Goal: Task Accomplishment & Management: Complete application form

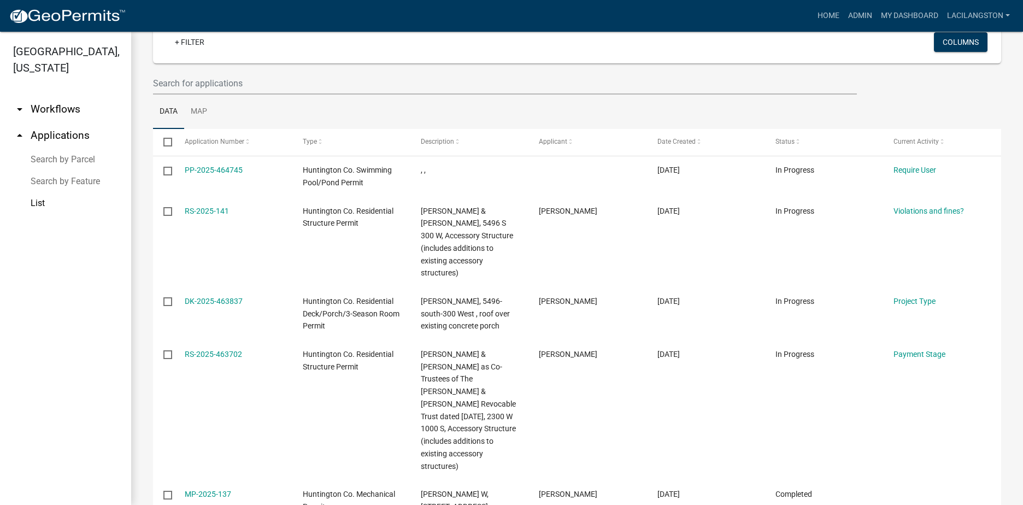
scroll to position [82, 0]
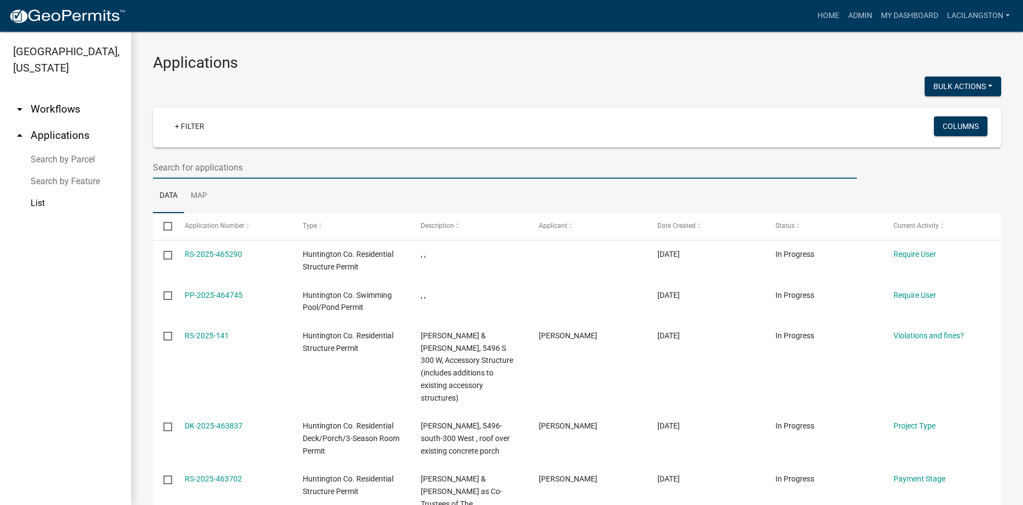
click at [257, 166] on input "text" at bounding box center [505, 167] width 704 height 22
type input "r"
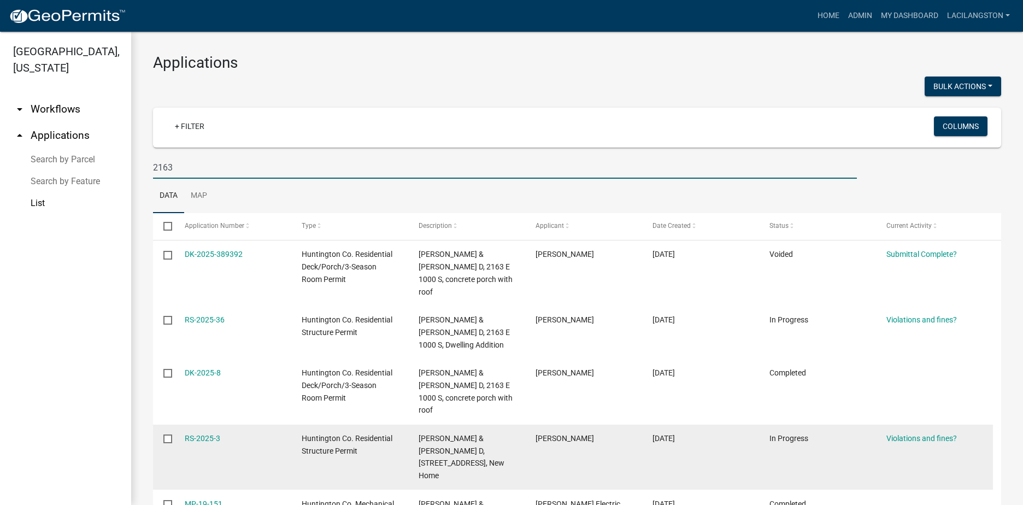
type input "2163"
click at [221, 432] on div "RS-2025-3" at bounding box center [233, 438] width 96 height 13
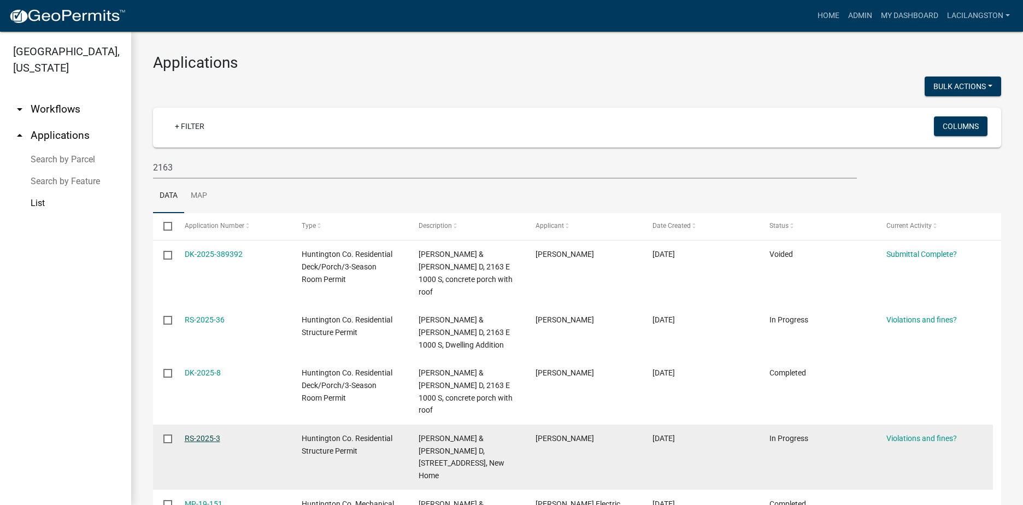
click at [207, 434] on link "RS-2025-3" at bounding box center [203, 438] width 36 height 9
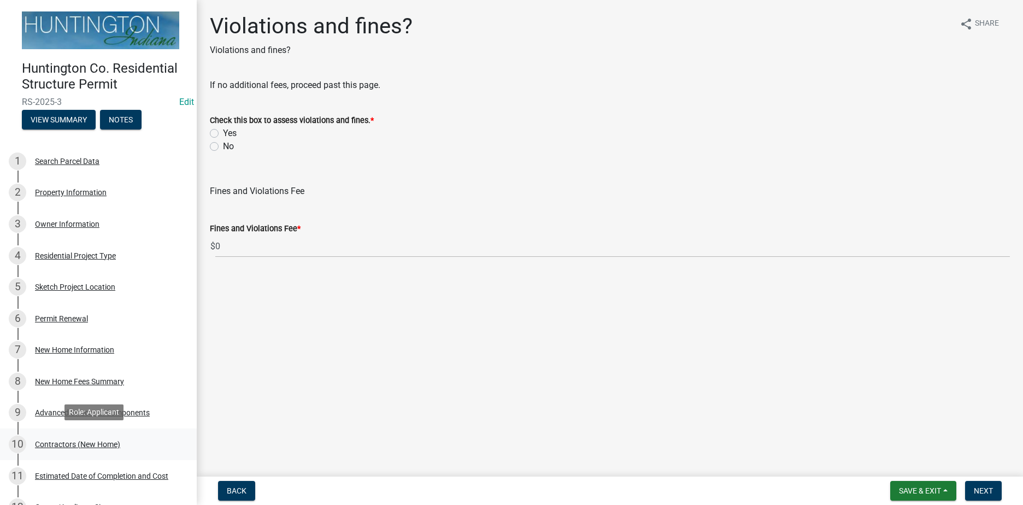
click at [98, 435] on div "10 Contractors (New Home)" at bounding box center [94, 443] width 170 height 17
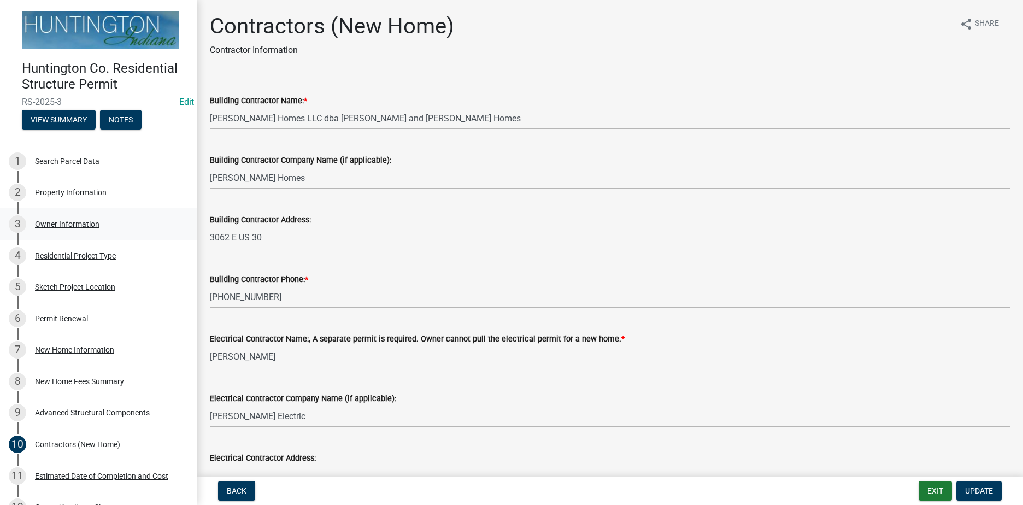
click at [80, 220] on div "Owner Information" at bounding box center [67, 224] width 64 height 8
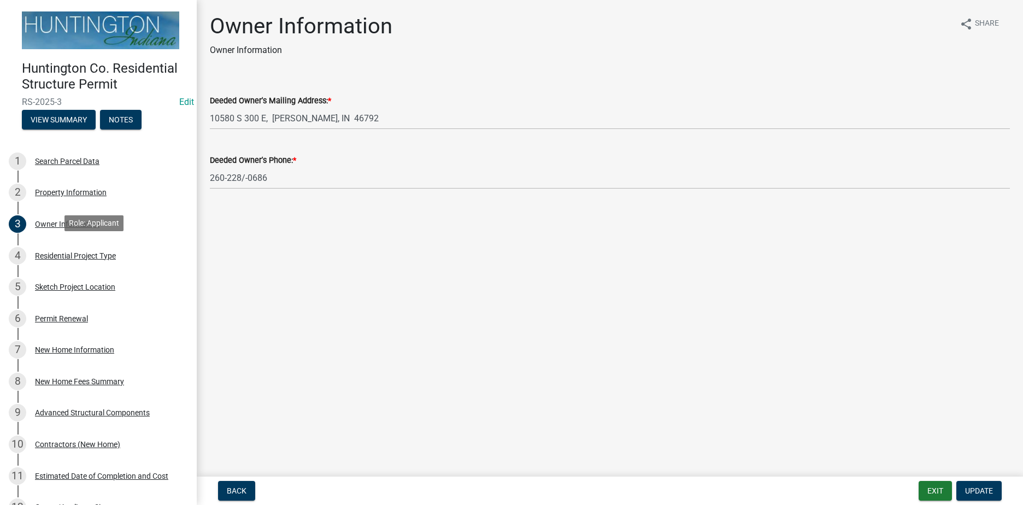
click at [86, 256] on div "Residential Project Type" at bounding box center [75, 256] width 81 height 8
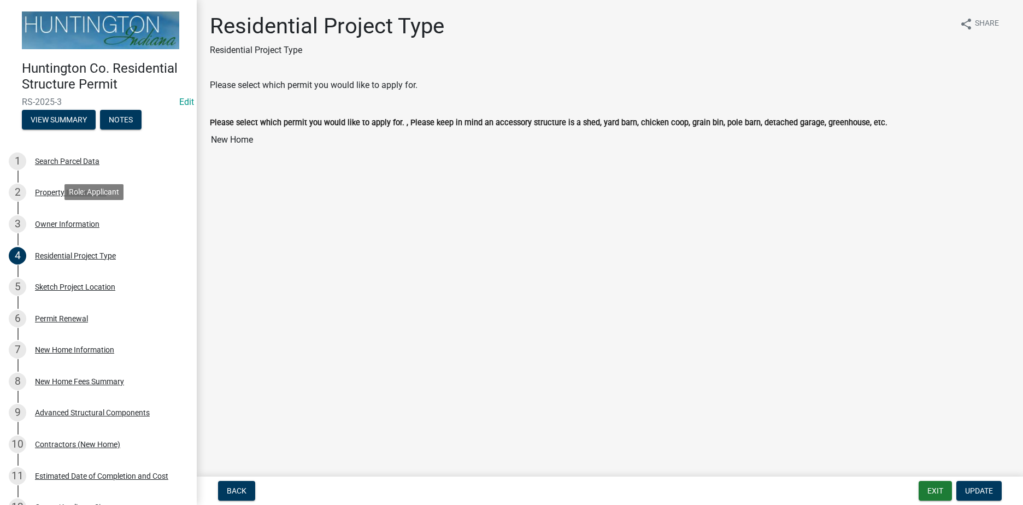
click at [85, 226] on div "Owner Information" at bounding box center [67, 224] width 64 height 8
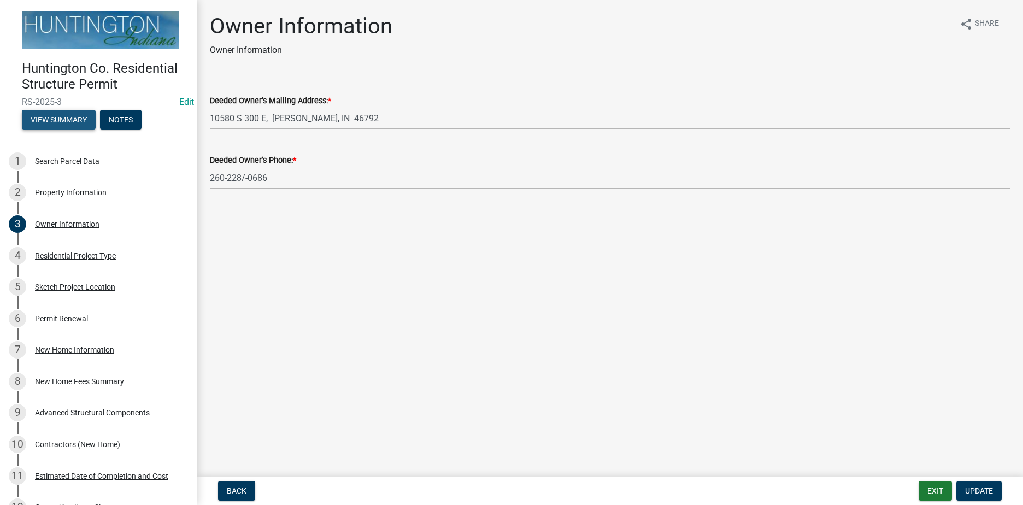
click at [69, 118] on button "View Summary" at bounding box center [59, 120] width 74 height 20
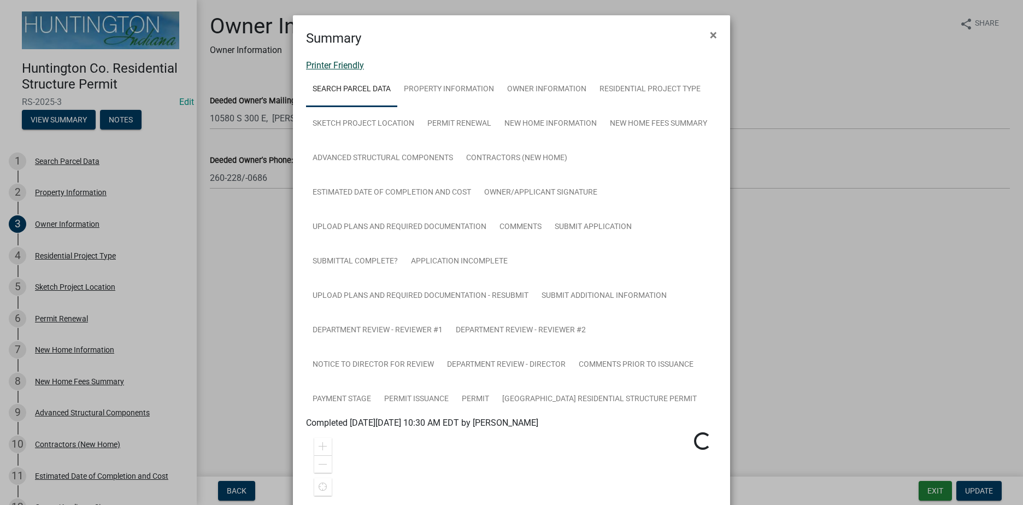
click at [338, 67] on link "Printer Friendly" at bounding box center [335, 65] width 58 height 10
drag, startPoint x: 707, startPoint y: 34, endPoint x: 706, endPoint y: 40, distance: 6.6
click at [710, 34] on span "×" at bounding box center [713, 34] width 7 height 15
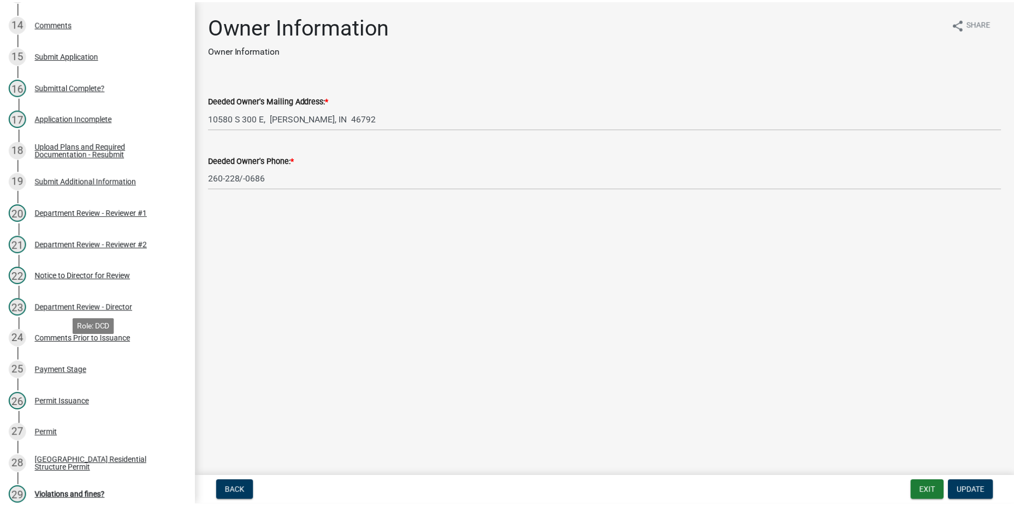
scroll to position [684, 0]
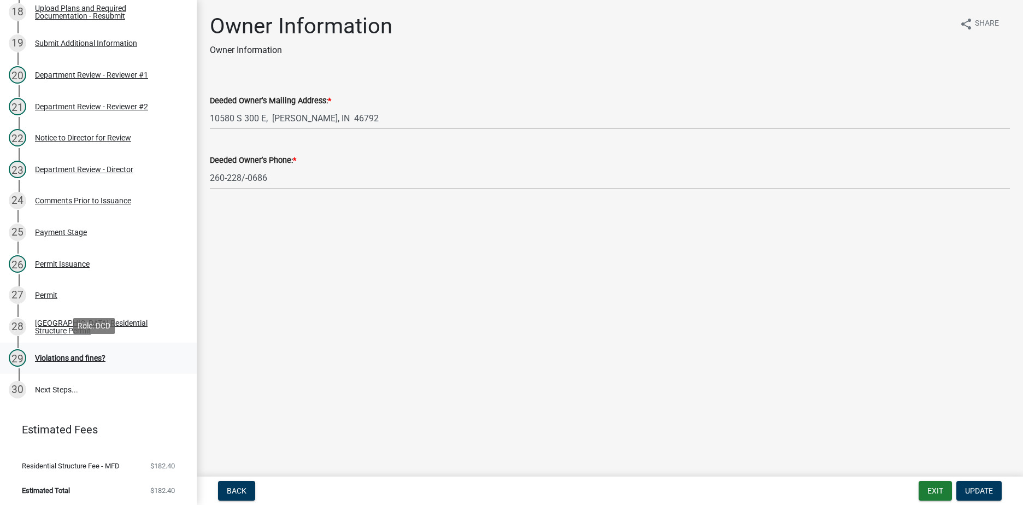
click at [71, 356] on div "Violations and fines?" at bounding box center [70, 358] width 70 height 8
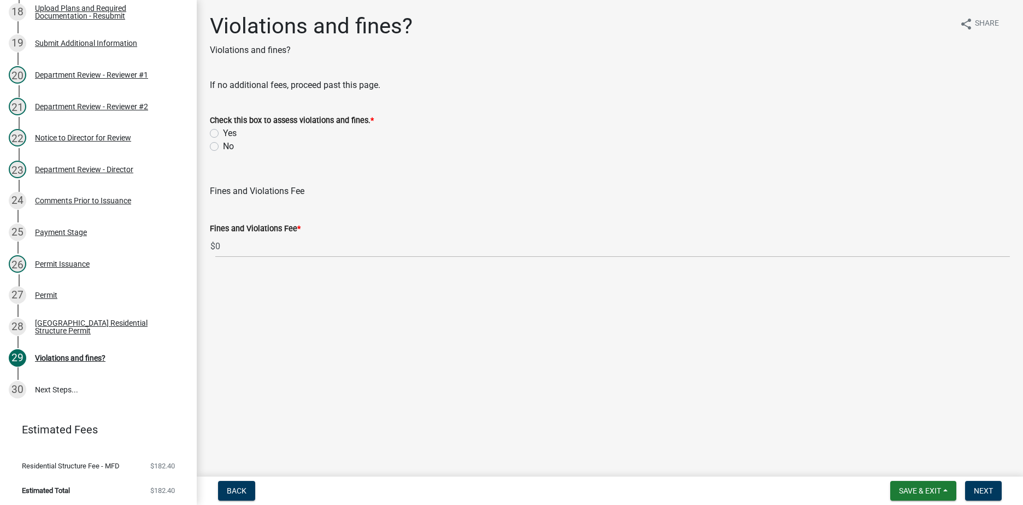
click at [223, 150] on label "No" at bounding box center [228, 146] width 11 height 13
click at [223, 147] on input "No" at bounding box center [226, 143] width 7 height 7
radio input "true"
click at [989, 492] on span "Next" at bounding box center [982, 490] width 19 height 9
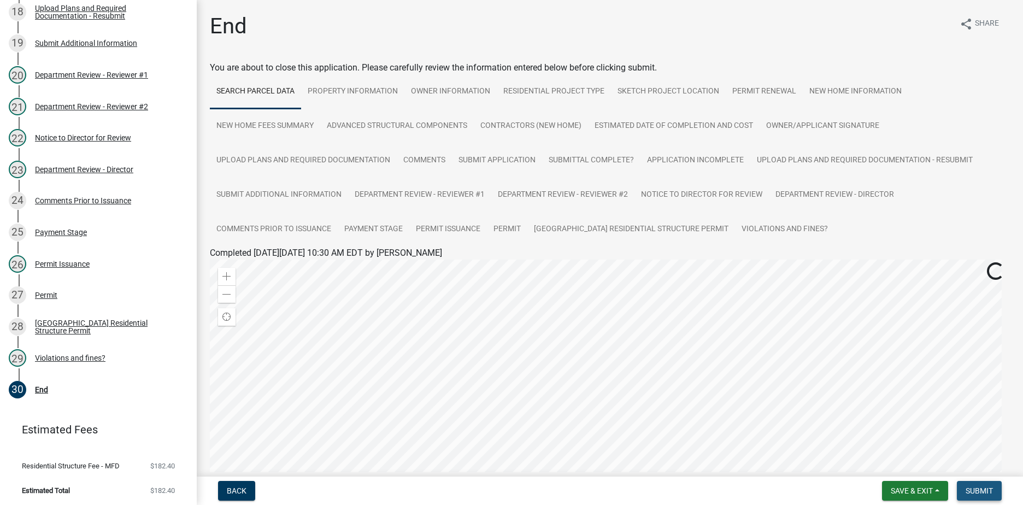
click at [989, 492] on span "Submit" at bounding box center [978, 490] width 27 height 9
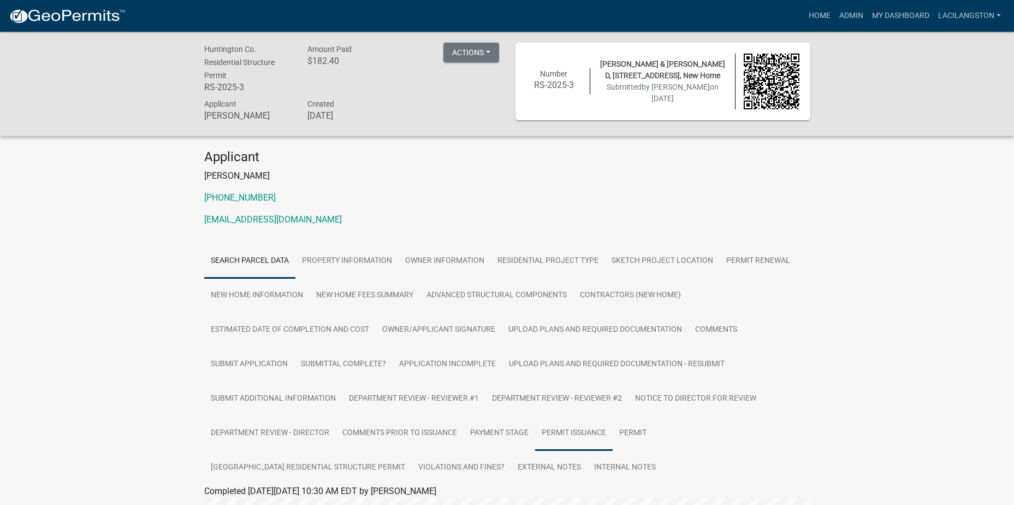
scroll to position [328, 0]
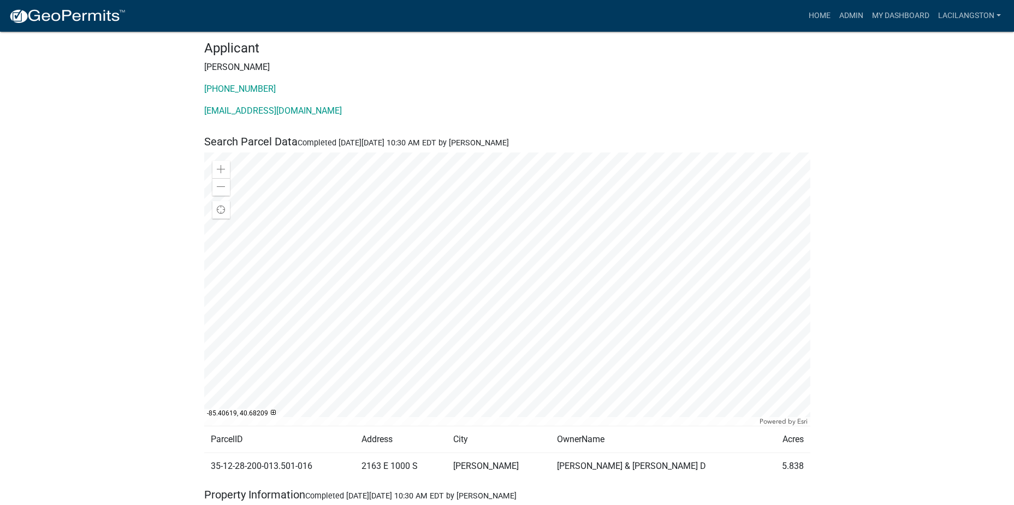
scroll to position [164, 0]
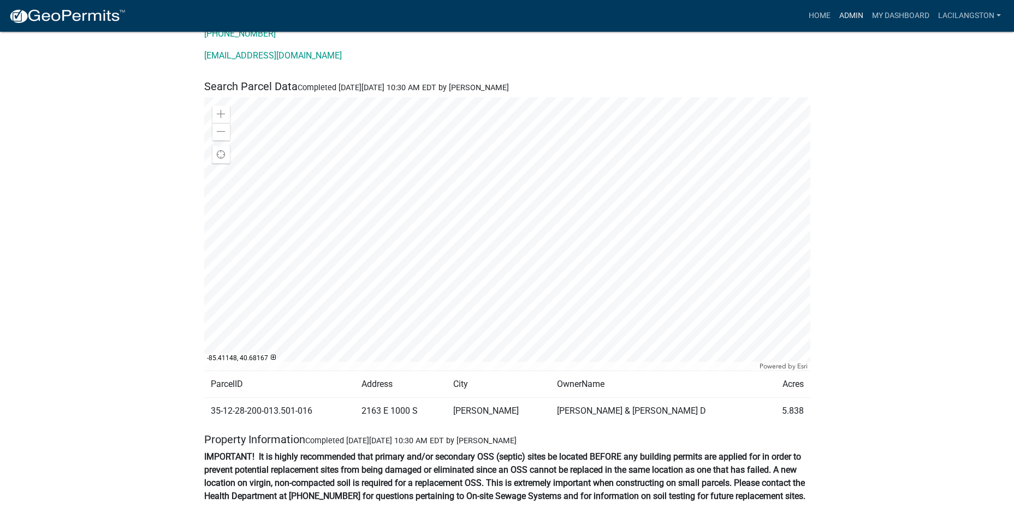
click at [842, 15] on link "Admin" at bounding box center [851, 15] width 33 height 21
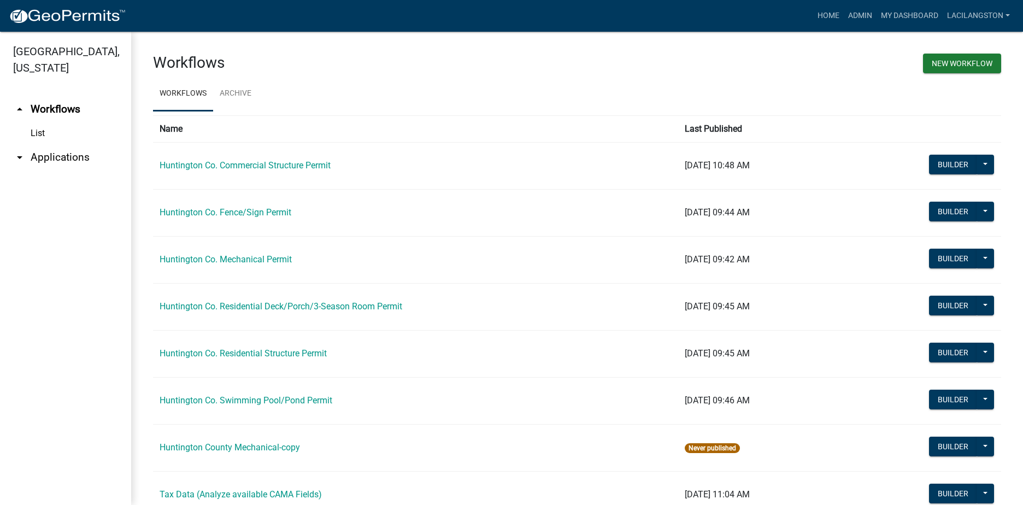
click at [45, 160] on link "arrow_drop_down Applications" at bounding box center [65, 157] width 131 height 26
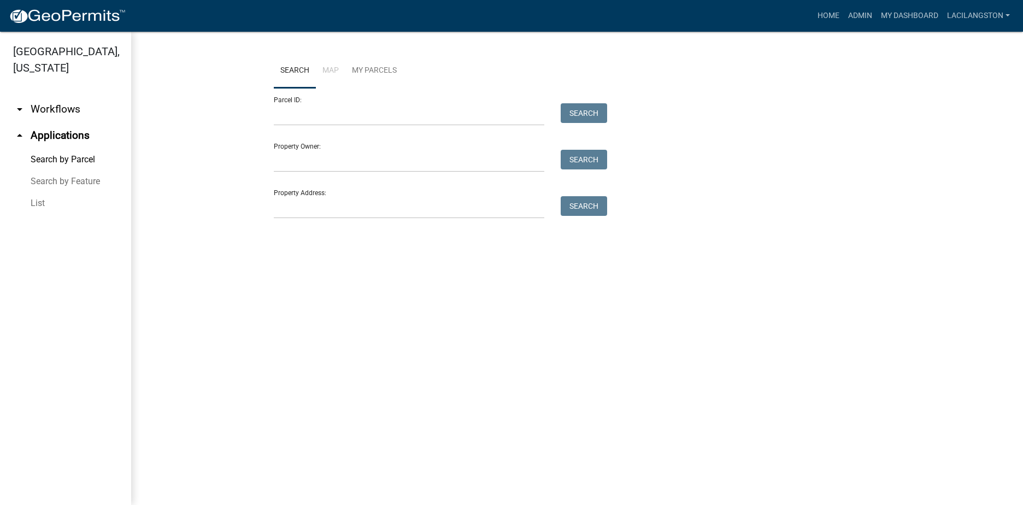
click at [44, 198] on link "List" at bounding box center [65, 203] width 131 height 22
